Goal: Task Accomplishment & Management: Use online tool/utility

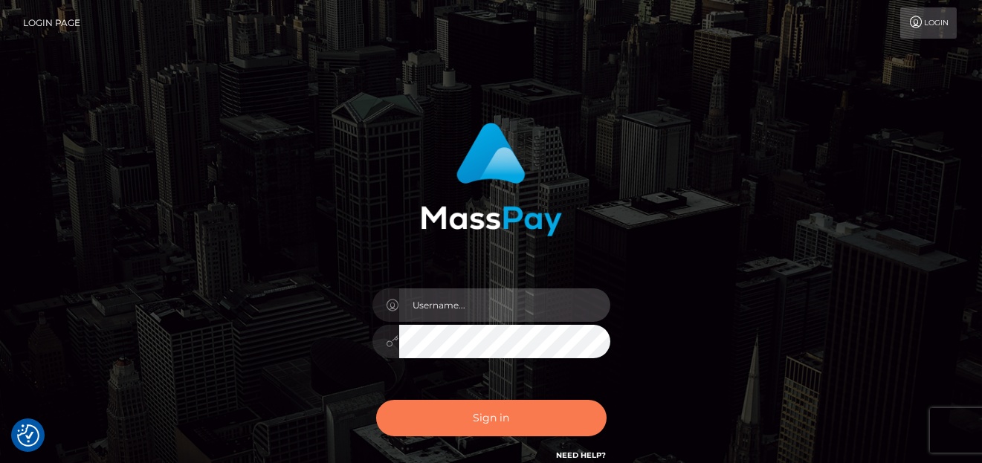
type input "[PERSON_NAME]"
click at [461, 417] on button "Sign in" at bounding box center [491, 418] width 230 height 36
type input "denise"
click at [499, 403] on button "Sign in" at bounding box center [491, 418] width 230 height 36
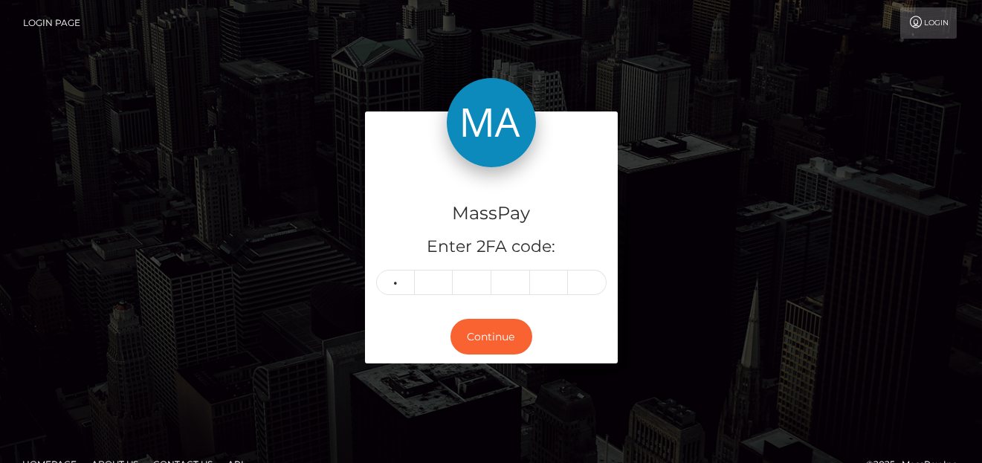
type input "7"
type input "5"
type input "6"
type input "1"
type input "0"
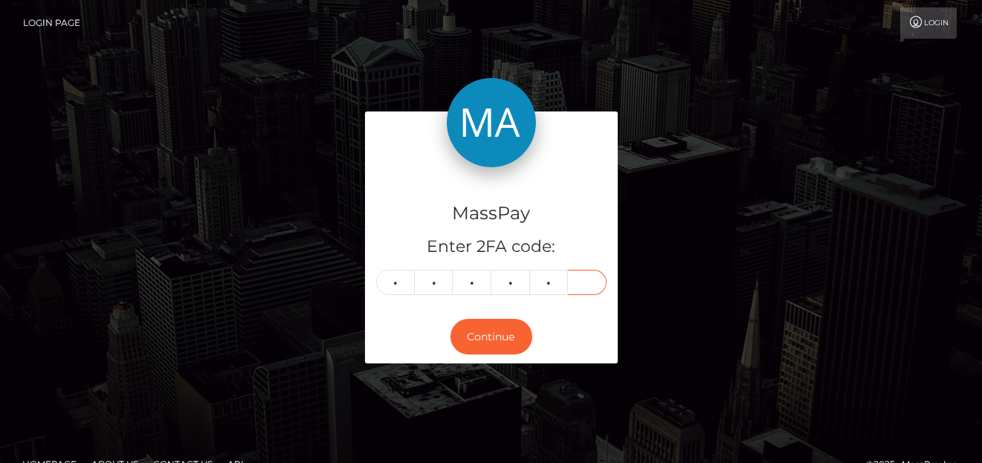
type input "2"
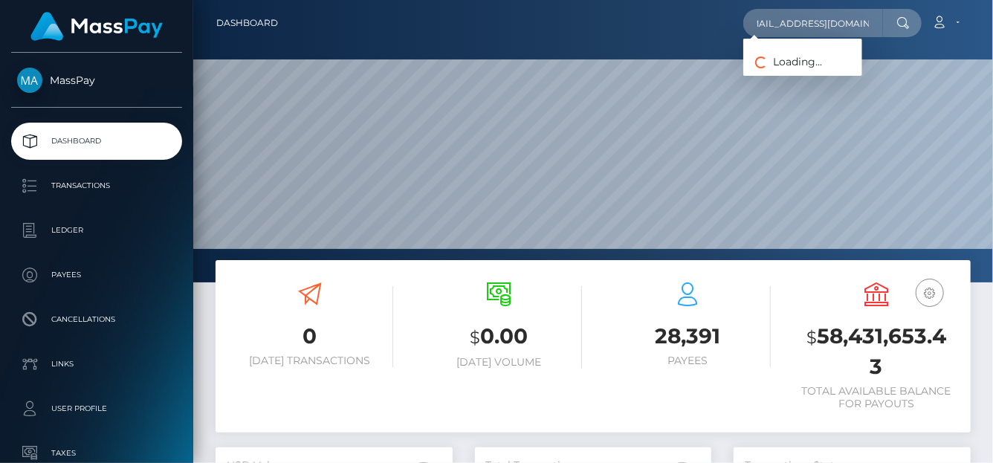
scroll to position [263, 237]
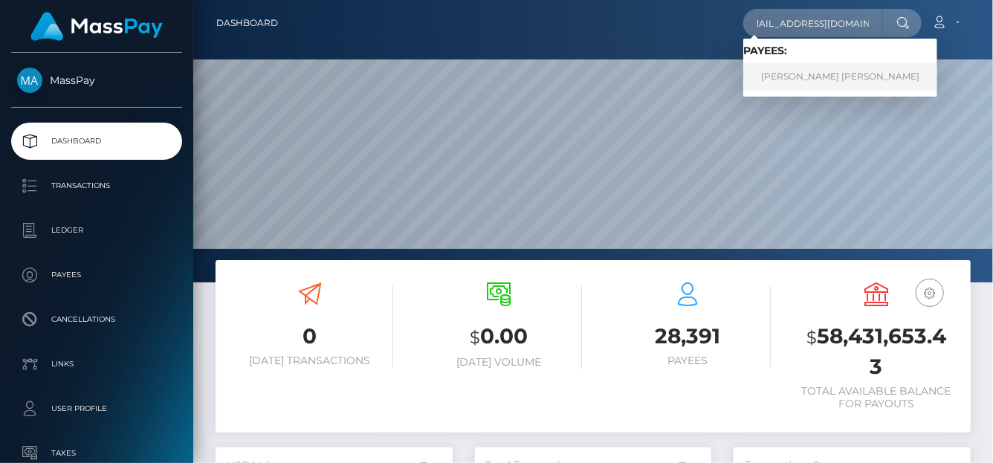
type input "baddiewafattyy@gmail.com"
click at [822, 80] on link "ALEXIS CHRISTINE AQUINO" at bounding box center [840, 76] width 194 height 27
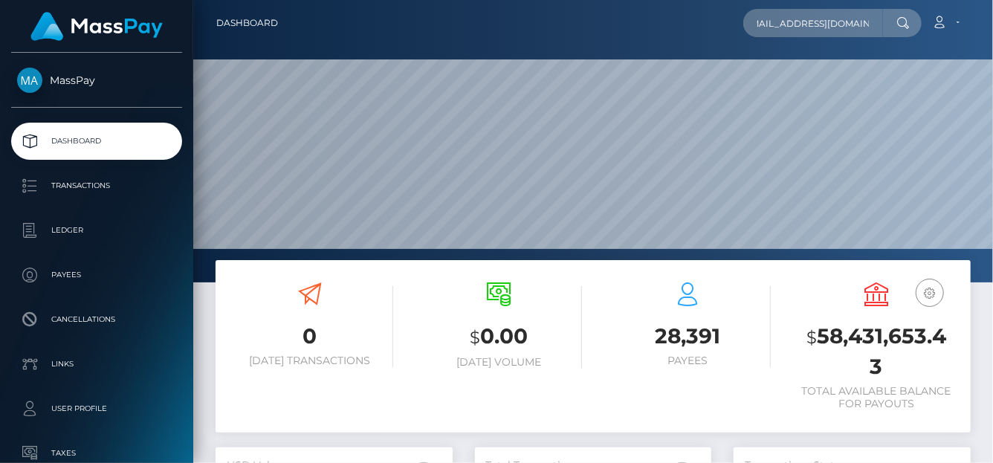
scroll to position [0, 0]
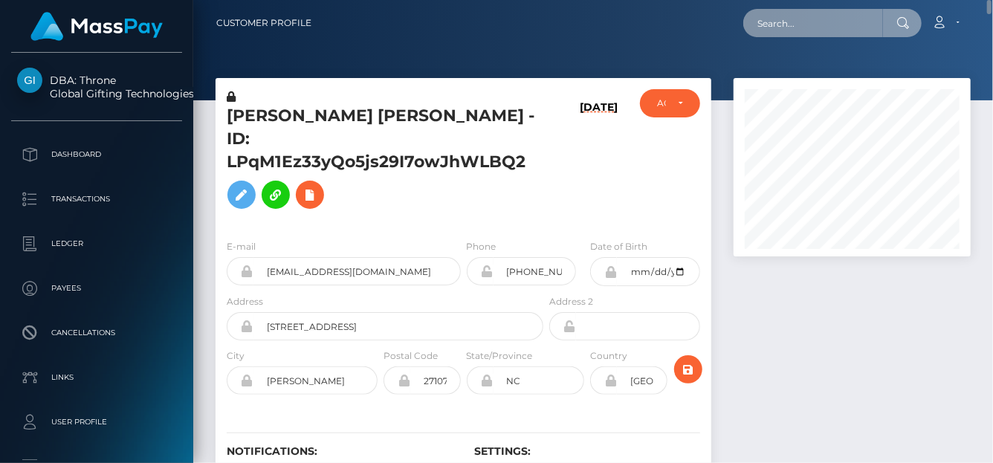
click at [789, 28] on input "text" at bounding box center [813, 23] width 140 height 28
paste input "hct238@gmail.com"
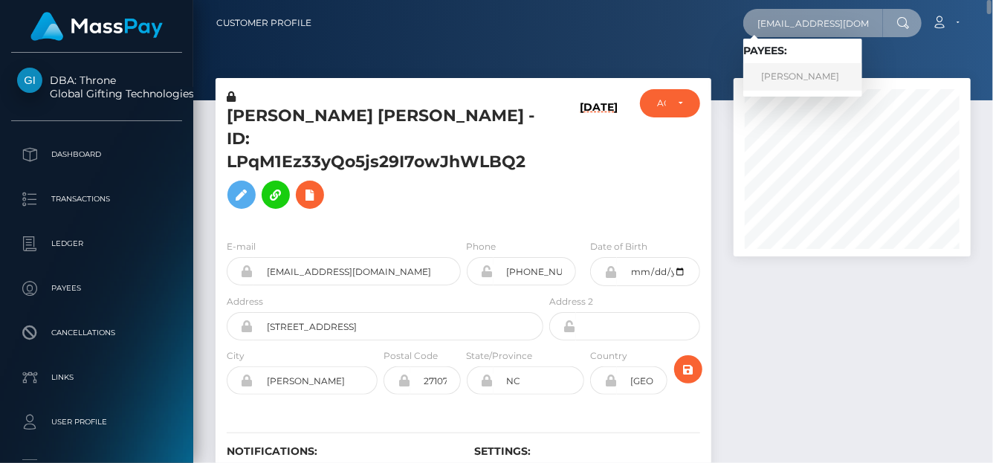
type input "hct238@gmail.com"
click at [777, 76] on link "Rebecca Clare Trelawny" at bounding box center [802, 76] width 119 height 27
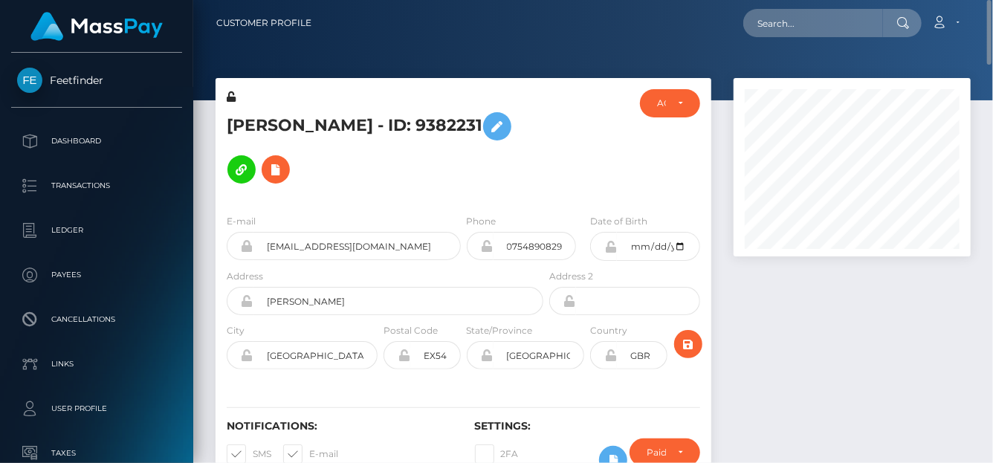
drag, startPoint x: 215, startPoint y: 113, endPoint x: 292, endPoint y: 142, distance: 82.5
click at [292, 142] on div "Rebecca Clare Trelawny - ID: 9382231" at bounding box center [380, 145] width 331 height 113
copy h5 "Rebecca Clare Trelawny - ID: 9382231"
click at [285, 160] on icon at bounding box center [276, 169] width 18 height 19
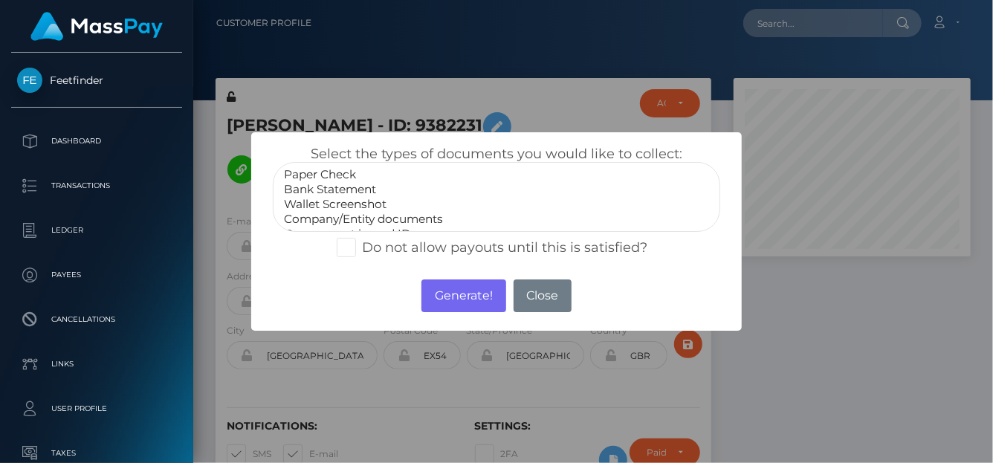
scroll to position [29, 0]
select select "Government issued ID"
click at [349, 199] on option "Government issued ID" at bounding box center [496, 205] width 428 height 15
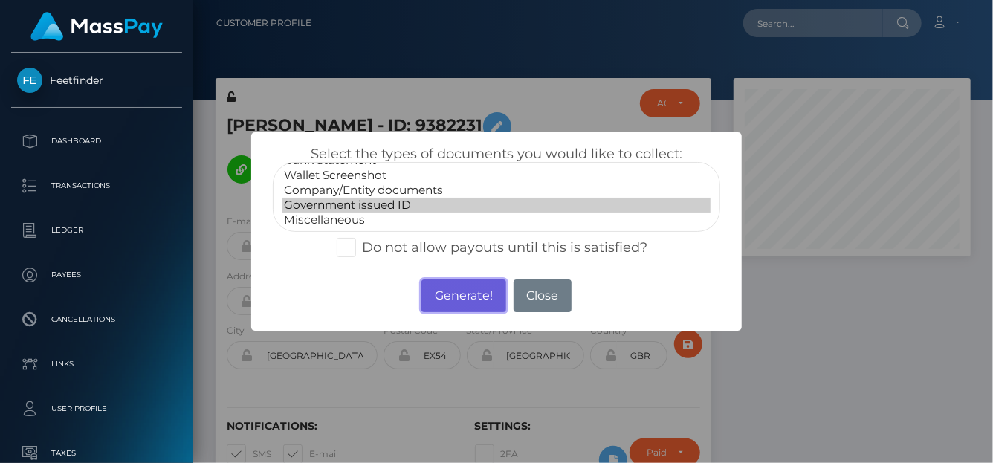
click at [474, 295] on button "Generate!" at bounding box center [463, 295] width 84 height 33
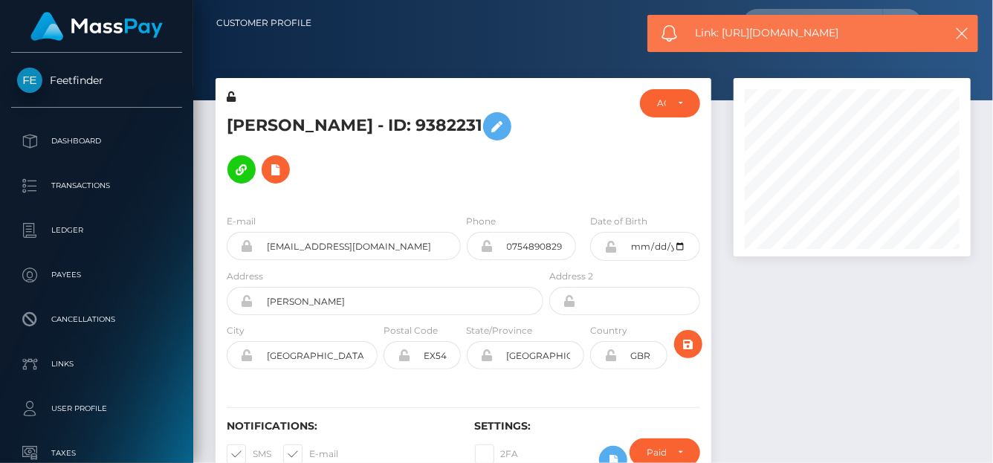
drag, startPoint x: 898, startPoint y: 32, endPoint x: 719, endPoint y: 32, distance: 179.8
click at [719, 32] on span "Link: https://l.maspay.io/gkrTj" at bounding box center [814, 33] width 239 height 16
copy span "https://l.maspay.io/gkrTj"
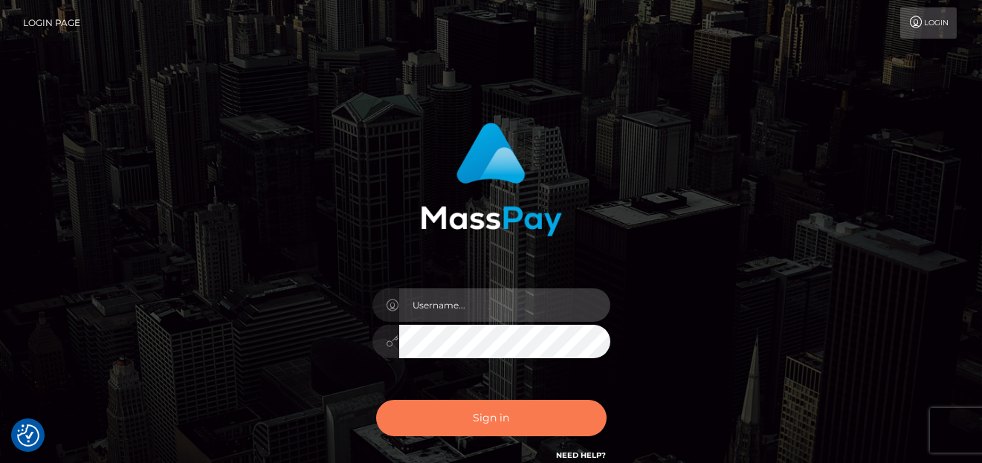
type input "[PERSON_NAME]"
click at [430, 405] on button "Sign in" at bounding box center [491, 418] width 230 height 36
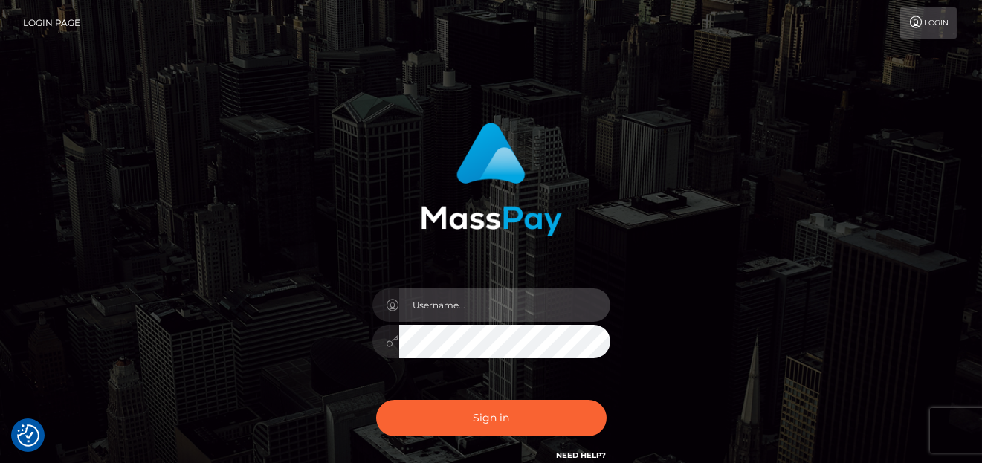
type input "denise"
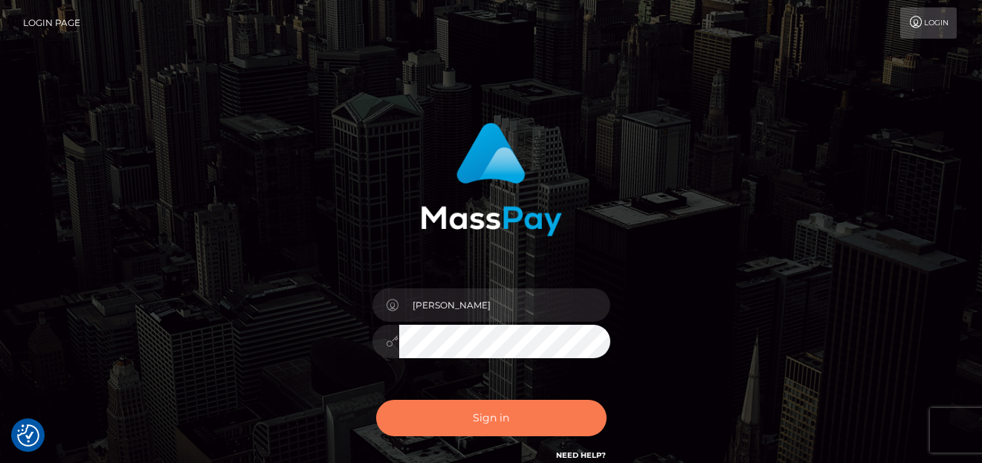
click at [458, 414] on button "Sign in" at bounding box center [491, 418] width 230 height 36
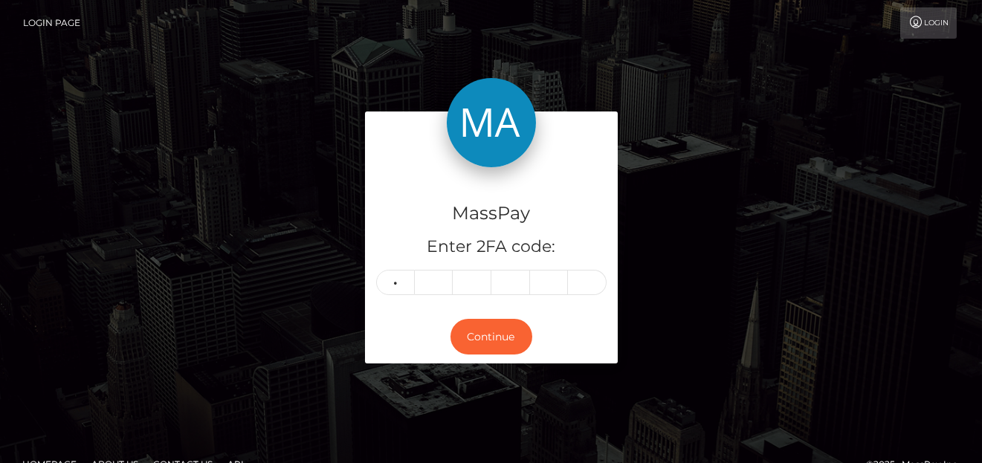
type input "0"
type input "6"
type input "7"
type input "4"
type input "8"
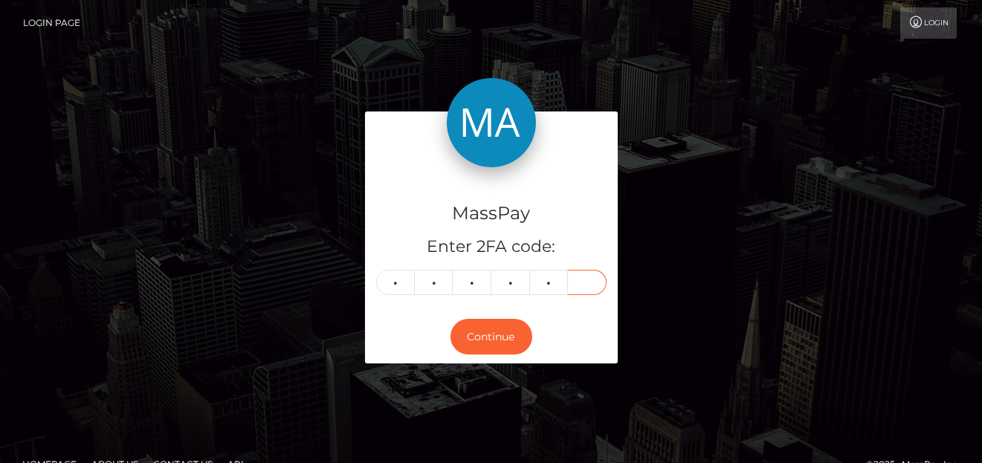
type input "5"
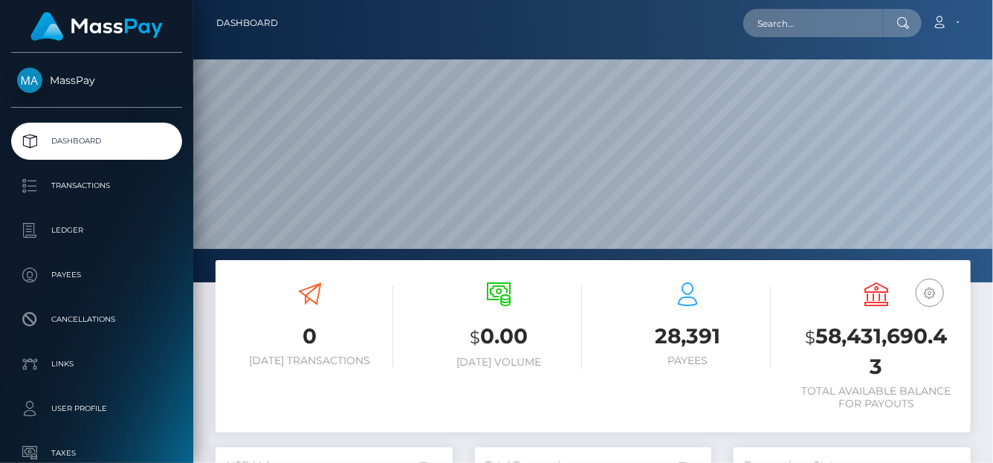
scroll to position [263, 237]
click at [773, 28] on input "text" at bounding box center [813, 23] width 140 height 28
paste input "[EMAIL_ADDRESS][DOMAIN_NAME]"
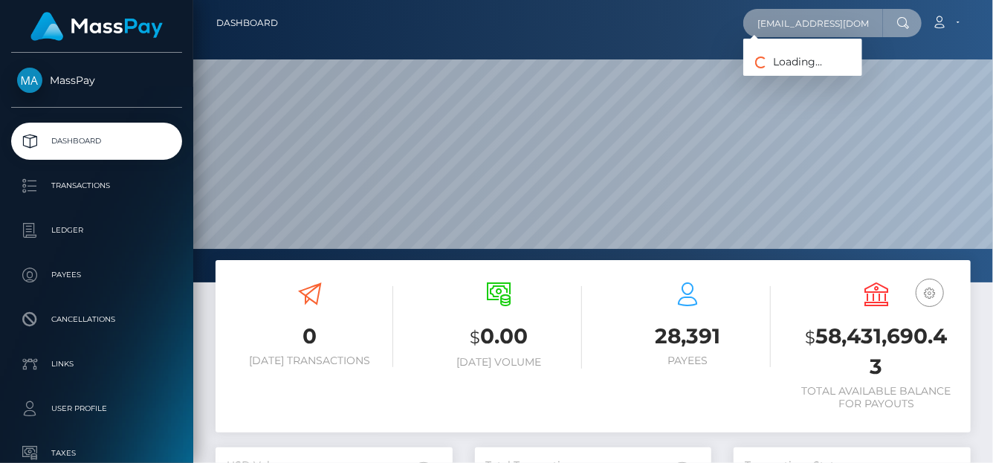
type input "[EMAIL_ADDRESS][DOMAIN_NAME]"
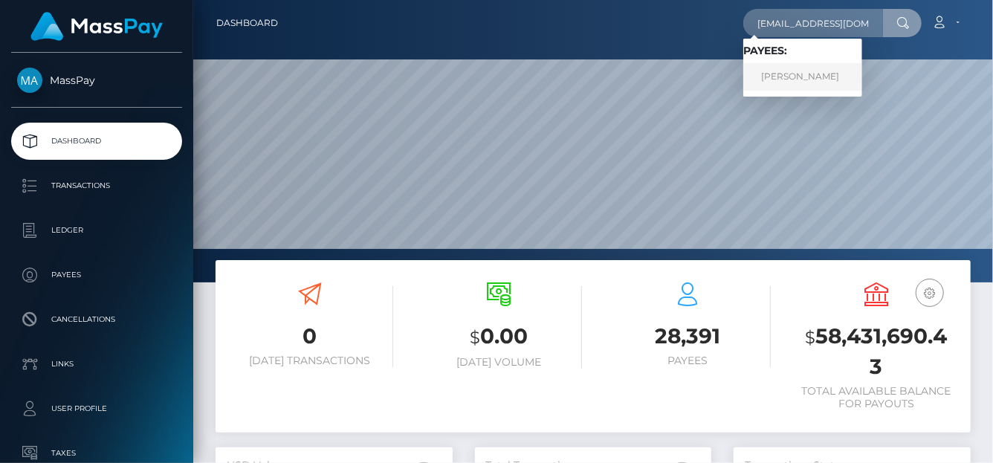
click at [805, 83] on link "[PERSON_NAME]" at bounding box center [802, 76] width 119 height 27
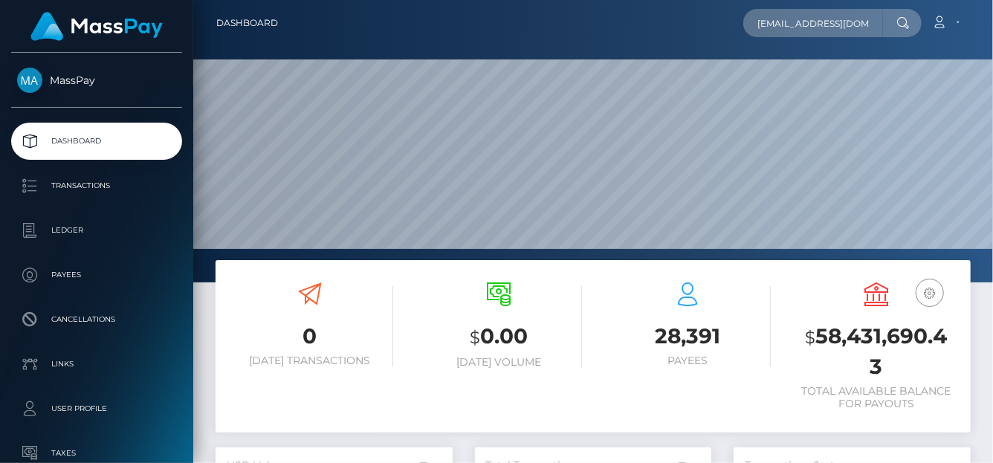
scroll to position [149, 0]
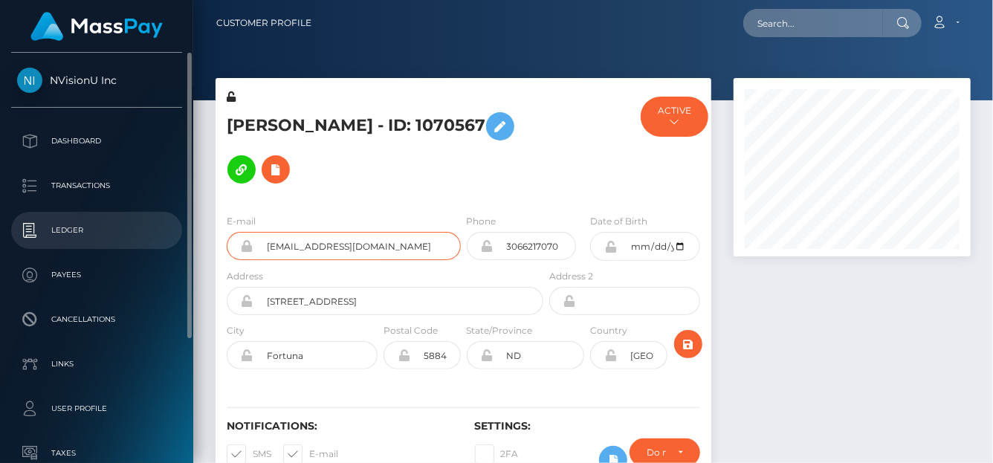
drag, startPoint x: 198, startPoint y: 244, endPoint x: 149, endPoint y: 246, distance: 49.1
click at [149, 246] on div "NVisionU Inc Dashboard Transactions Ledger Payees Cancellations Links" at bounding box center [496, 231] width 993 height 463
